Goal: Task Accomplishment & Management: Use online tool/utility

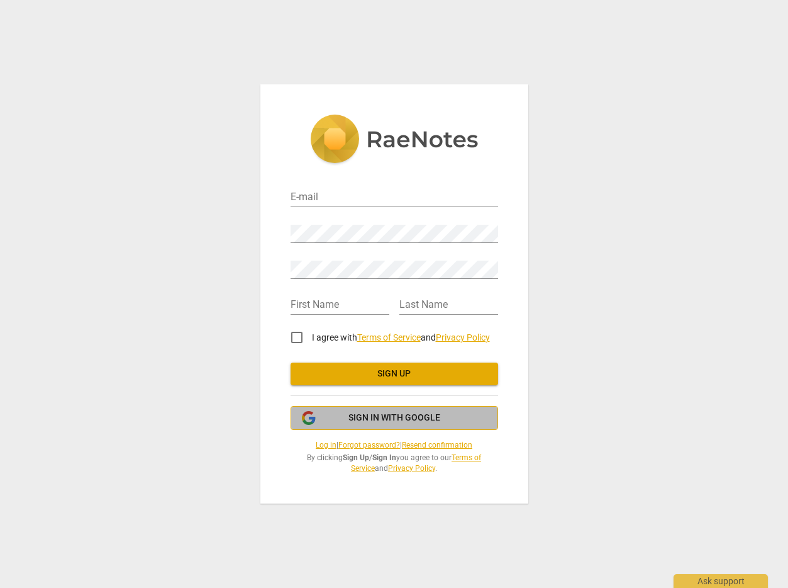
click at [449, 413] on span "Sign in with Google" at bounding box center [394, 417] width 186 height 13
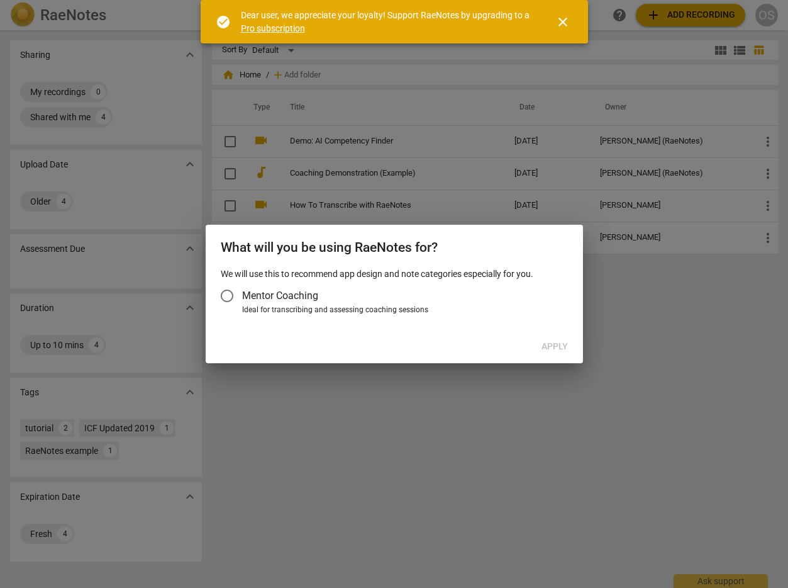
click at [310, 300] on span "Mentor Coaching" at bounding box center [280, 295] width 76 height 14
click at [242, 300] on input "Mentor Coaching" at bounding box center [227, 296] width 30 height 30
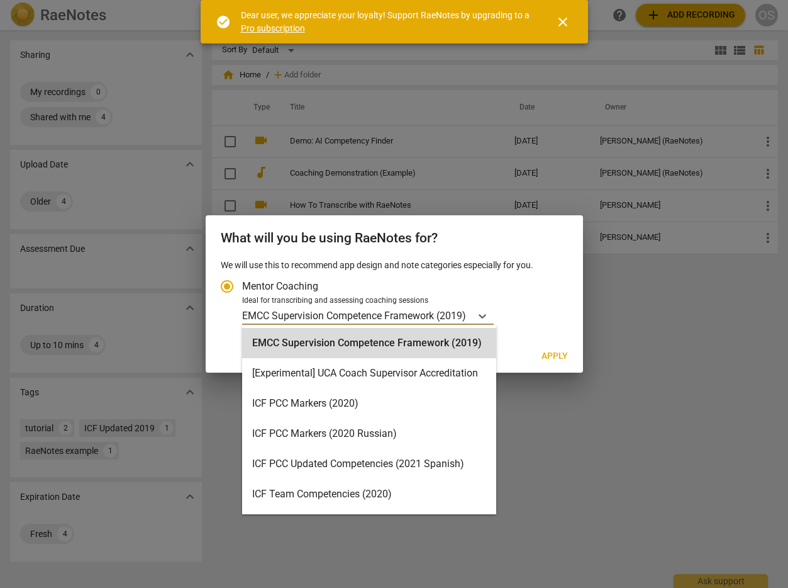
drag, startPoint x: 430, startPoint y: 319, endPoint x: 567, endPoint y: 306, distance: 137.7
click at [567, 306] on div "Mentor Coaching Ideal for transcribing and assessing coaching sessions EMCC Sup…" at bounding box center [394, 297] width 347 height 53
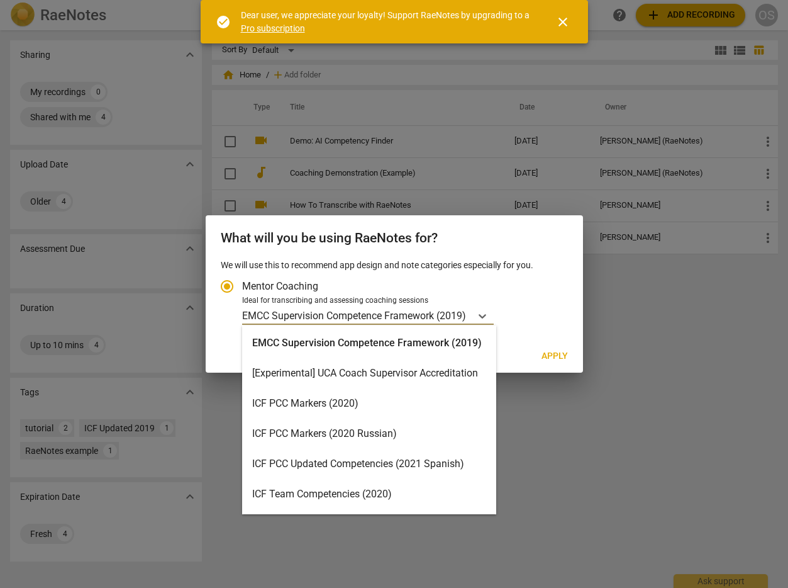
click at [390, 400] on div "ICF PCC Markers (2020)" at bounding box center [369, 403] width 254 height 30
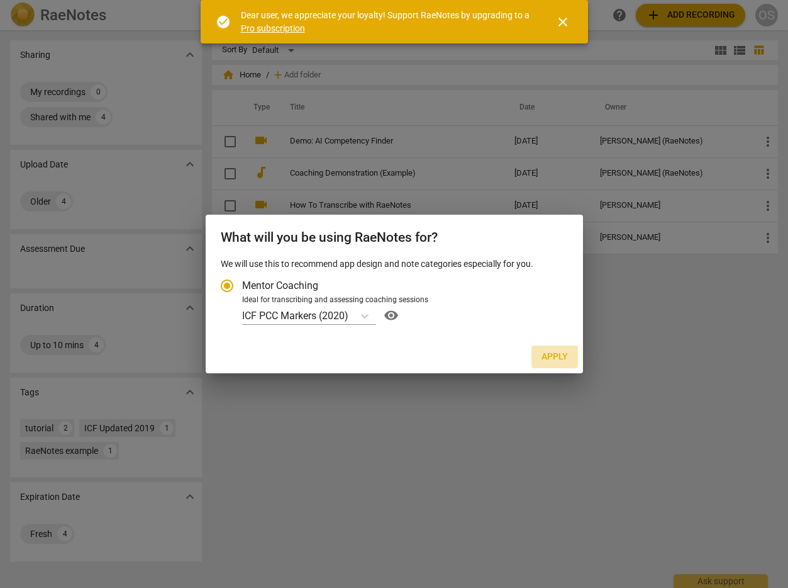
click at [555, 349] on button "Apply" at bounding box center [555, 356] width 47 height 23
radio input "false"
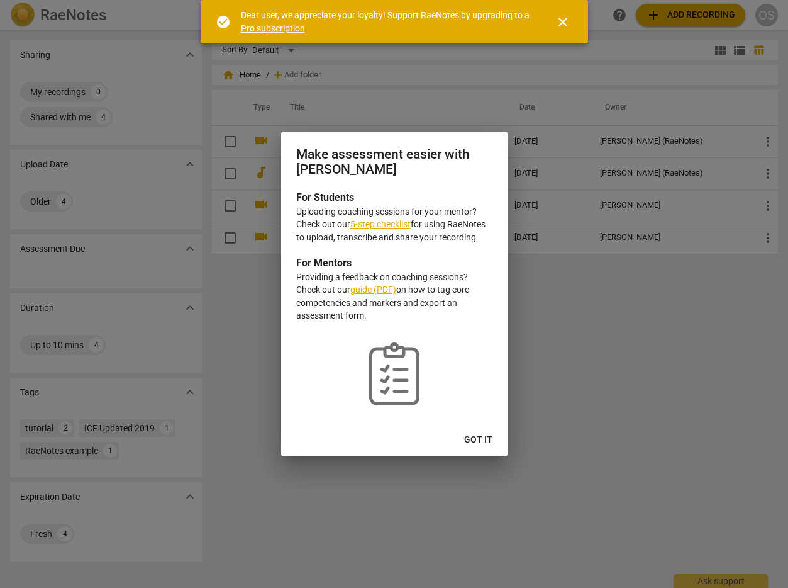
click at [387, 220] on link "5-step checklist" at bounding box center [380, 224] width 60 height 10
click at [479, 436] on span "Got it" at bounding box center [478, 439] width 28 height 13
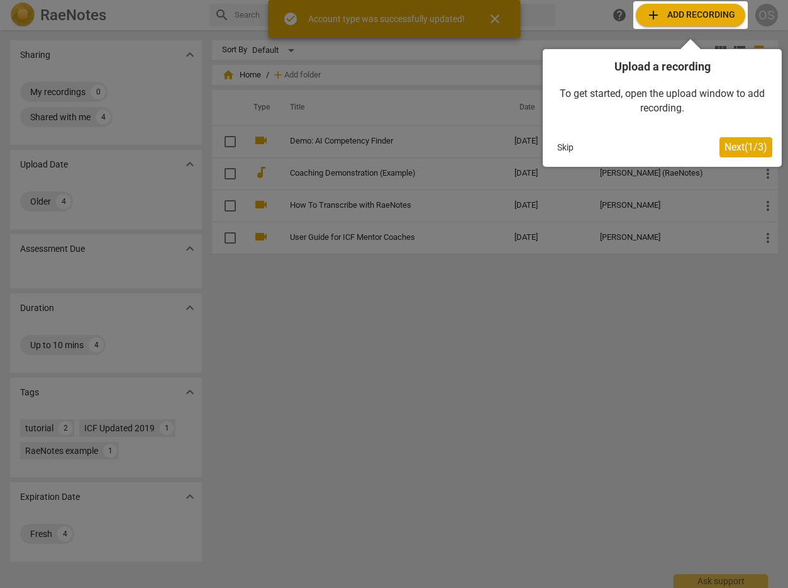
click at [654, 310] on div at bounding box center [394, 294] width 788 height 588
click at [737, 142] on span "Next ( 1 / 3 )" at bounding box center [746, 147] width 43 height 12
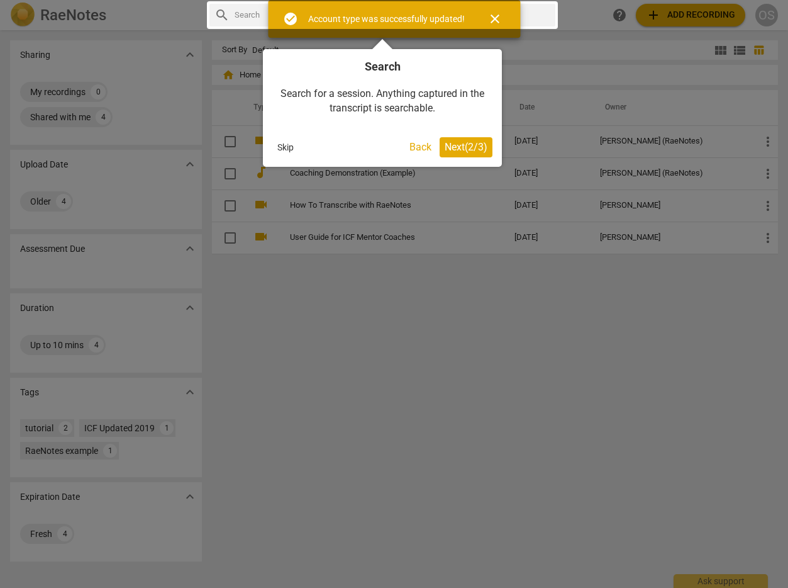
click at [477, 140] on button "Next ( 2 / 3 )" at bounding box center [466, 147] width 53 height 20
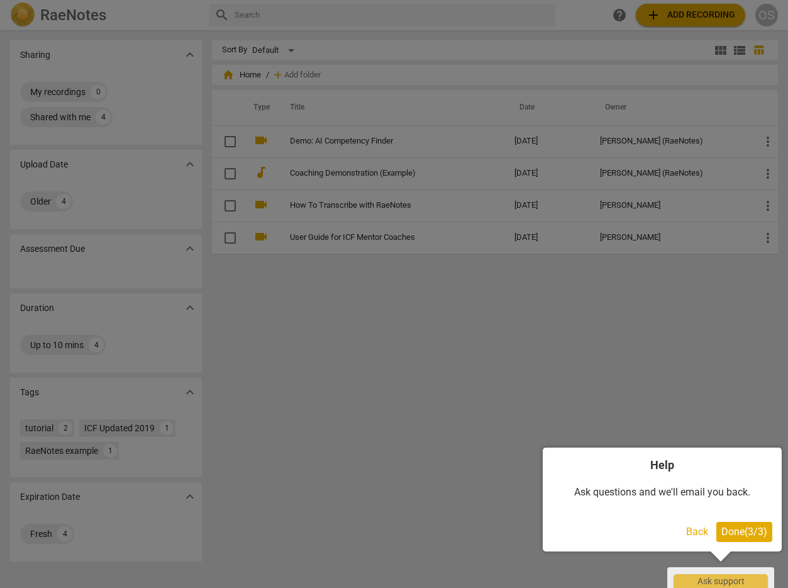
click at [742, 529] on span "Done ( 3 / 3 )" at bounding box center [745, 531] width 46 height 12
